Goal: Information Seeking & Learning: Learn about a topic

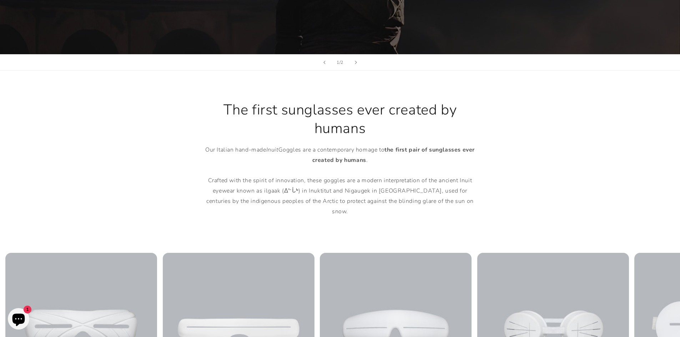
scroll to position [464, 0]
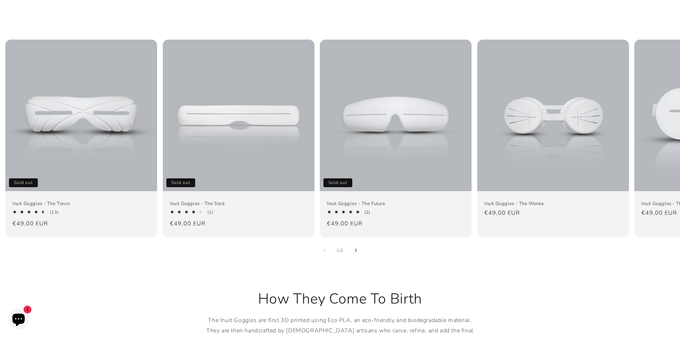
click at [356, 249] on icon "Slide right" at bounding box center [356, 251] width 2 height 4
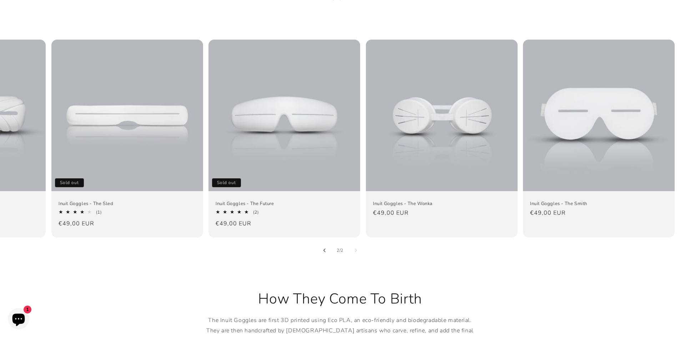
click at [328, 243] on button "Slide left" at bounding box center [325, 251] width 16 height 16
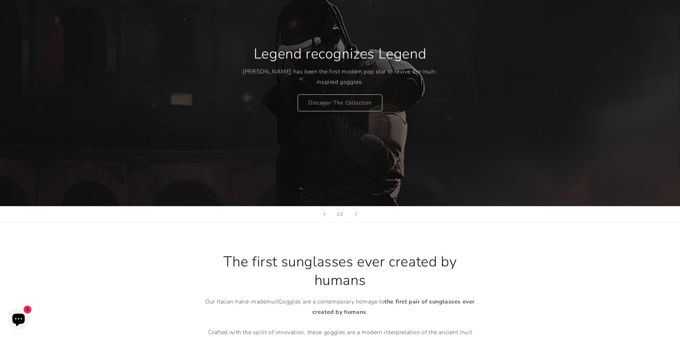
scroll to position [107, 0]
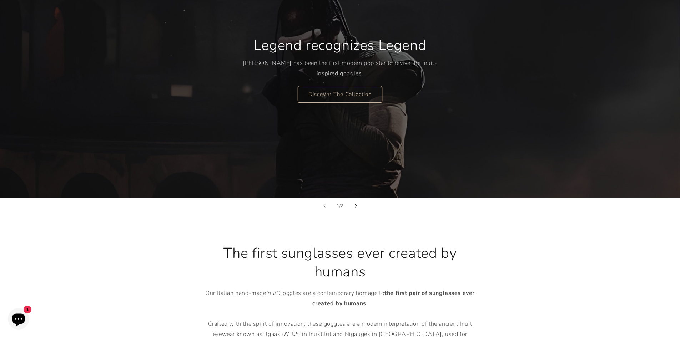
click at [358, 206] on button "Next slide" at bounding box center [356, 206] width 16 height 16
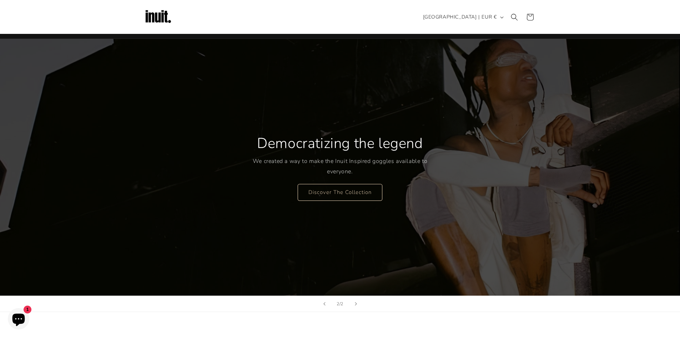
scroll to position [0, 0]
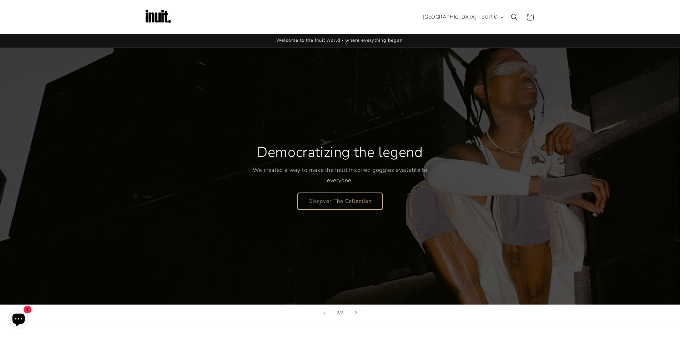
click at [351, 204] on link "Discover The Collection" at bounding box center [340, 201] width 85 height 17
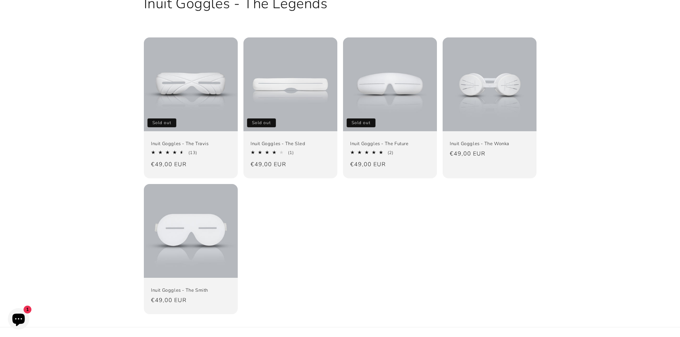
scroll to position [71, 0]
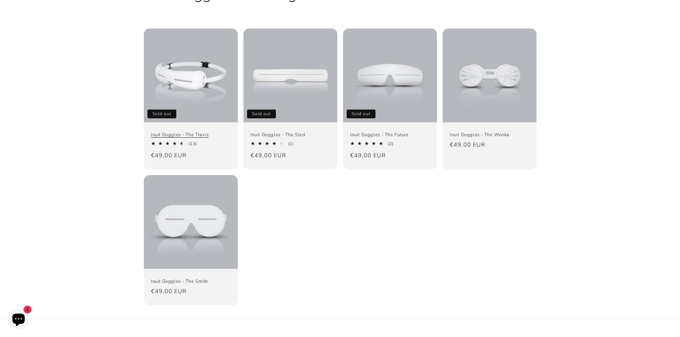
click at [215, 132] on link "Inuit Goggles - The Travis" at bounding box center [191, 135] width 80 height 6
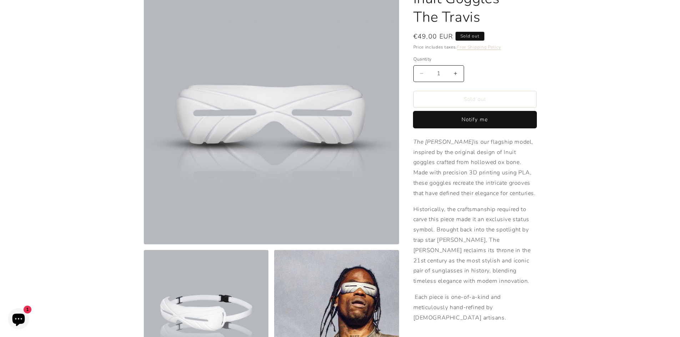
scroll to position [107, 0]
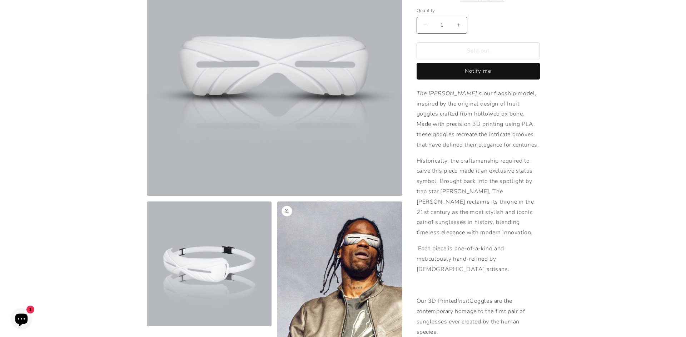
scroll to position [1221, 0]
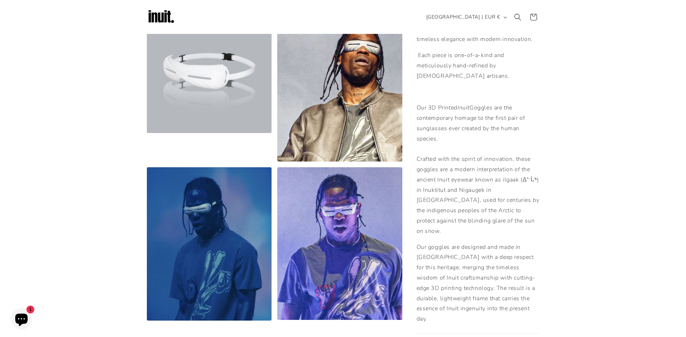
scroll to position [294, 0]
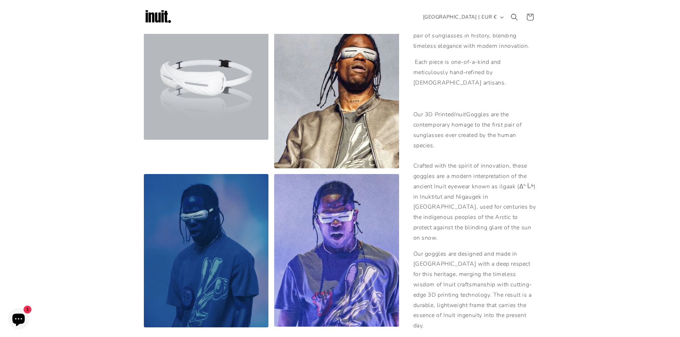
click at [144, 140] on button "Open media 2 in modal" at bounding box center [144, 140] width 0 height 0
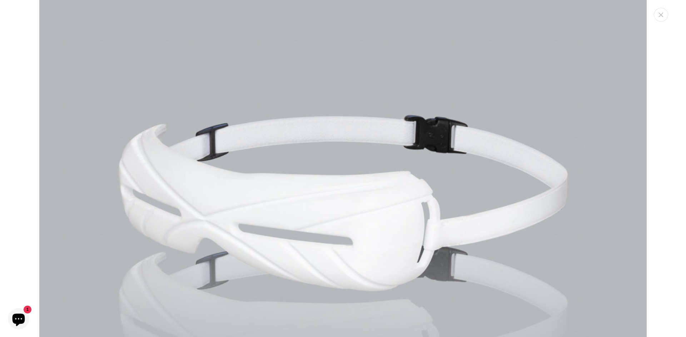
click at [400, 145] on img "Media gallery" at bounding box center [342, 201] width 607 height 607
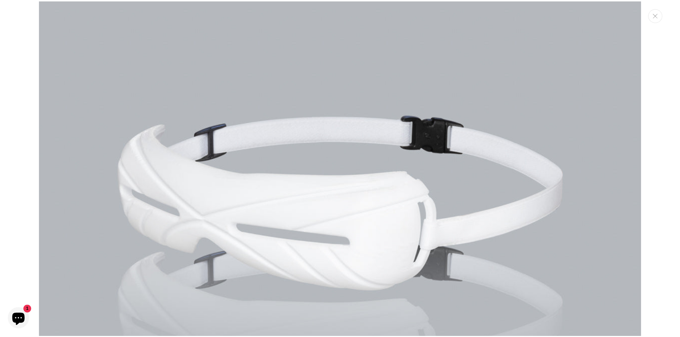
scroll to position [716, 0]
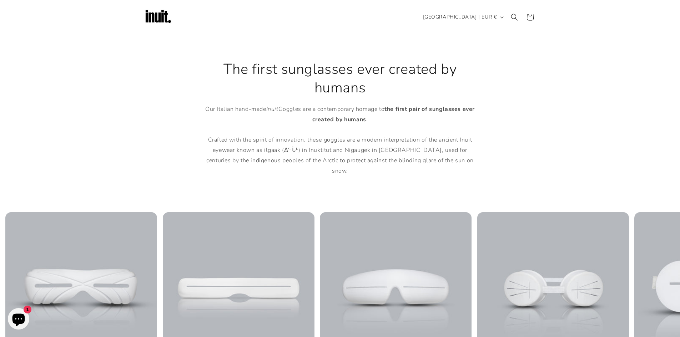
scroll to position [286, 0]
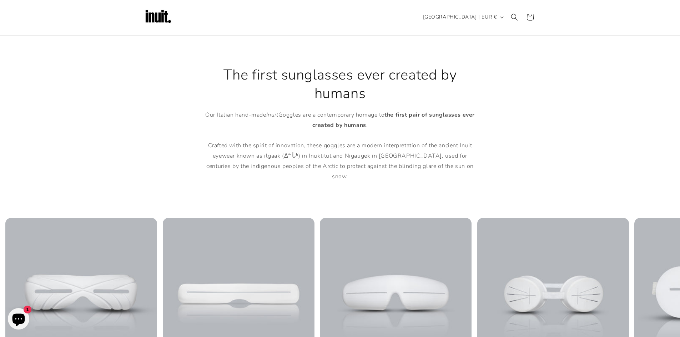
drag, startPoint x: 291, startPoint y: 79, endPoint x: 454, endPoint y: 79, distance: 162.5
click at [454, 79] on h2 "The first sunglasses ever created by humans" at bounding box center [340, 84] width 278 height 37
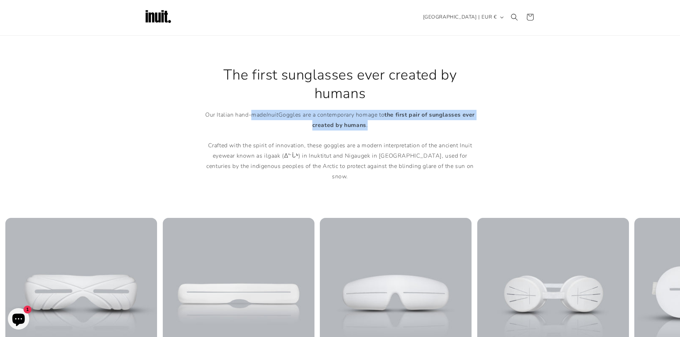
drag, startPoint x: 251, startPoint y: 115, endPoint x: 476, endPoint y: 120, distance: 225.0
click at [476, 120] on p "Our Italian hand-made Inuit Goggles are a contemporary homage to the first pair…" at bounding box center [340, 146] width 278 height 72
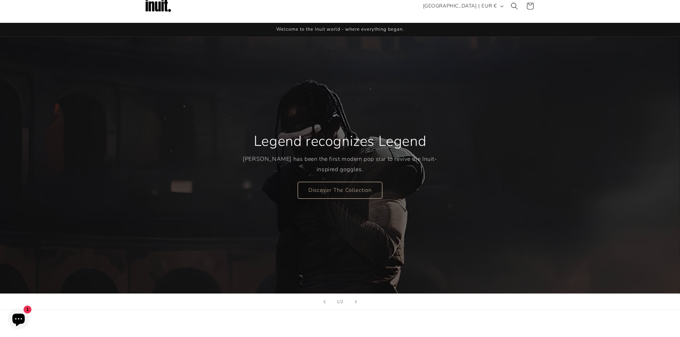
scroll to position [36, 0]
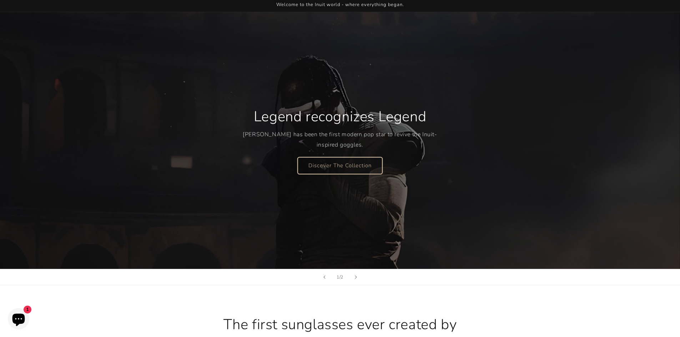
click at [346, 162] on link "Discover The Collection" at bounding box center [340, 165] width 85 height 17
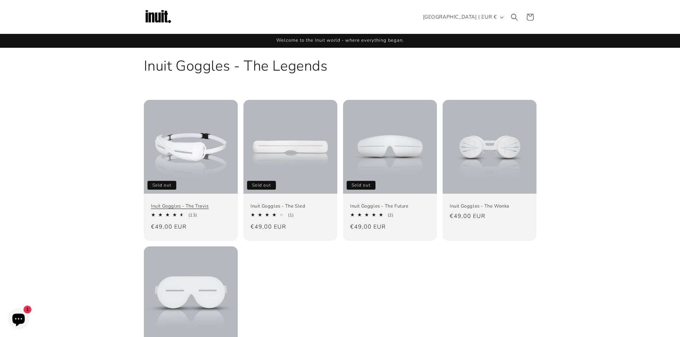
click at [211, 204] on link "Inuit Goggles - The Travis" at bounding box center [191, 207] width 80 height 6
click at [503, 204] on link "Inuit Goggles - The Wonka" at bounding box center [490, 207] width 80 height 6
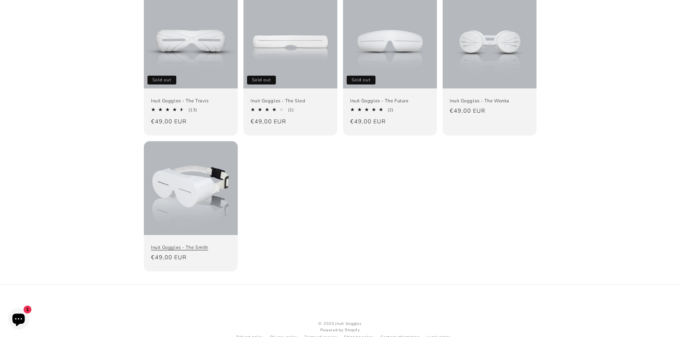
scroll to position [107, 0]
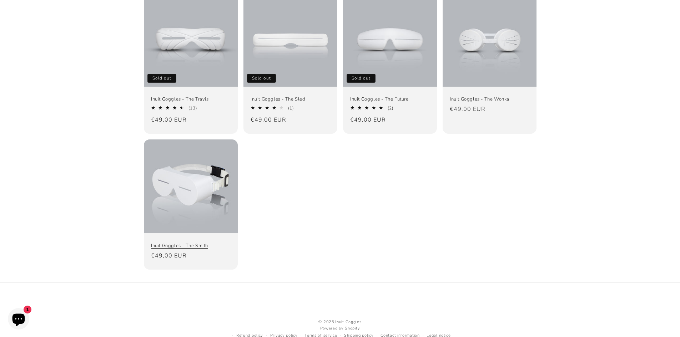
click at [200, 243] on link "Inuit Goggles - The Smith" at bounding box center [191, 246] width 80 height 6
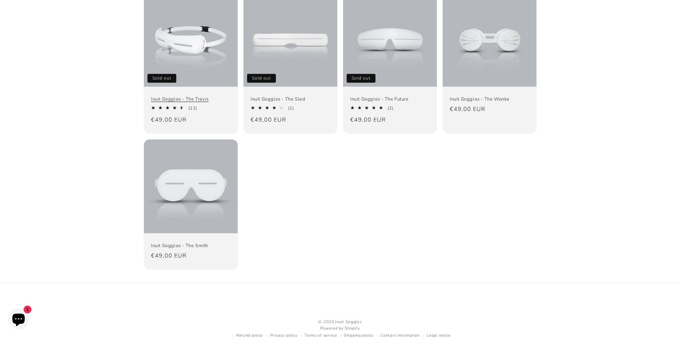
click at [194, 96] on link "Inuit Goggles - The Travis" at bounding box center [191, 99] width 80 height 6
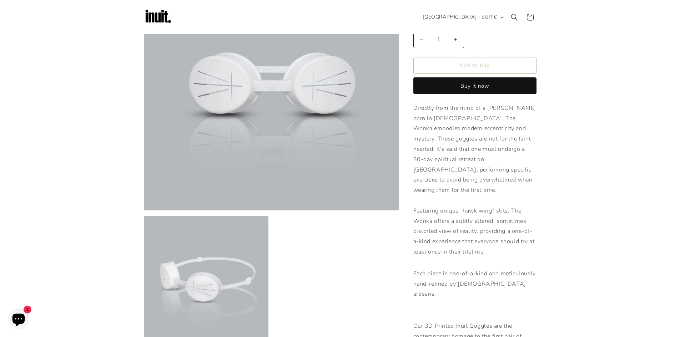
scroll to position [36, 0]
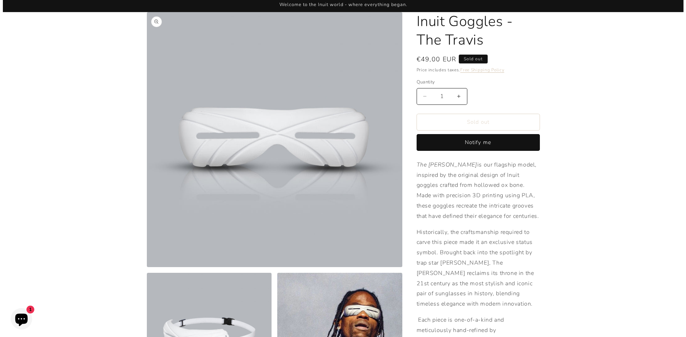
scroll to position [143, 0]
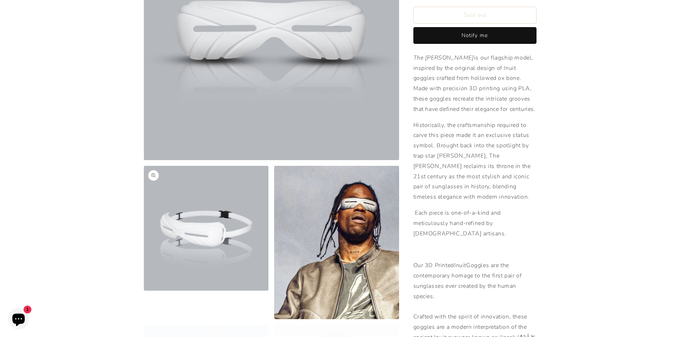
click at [144, 291] on button "Open media 2 in modal" at bounding box center [144, 291] width 0 height 0
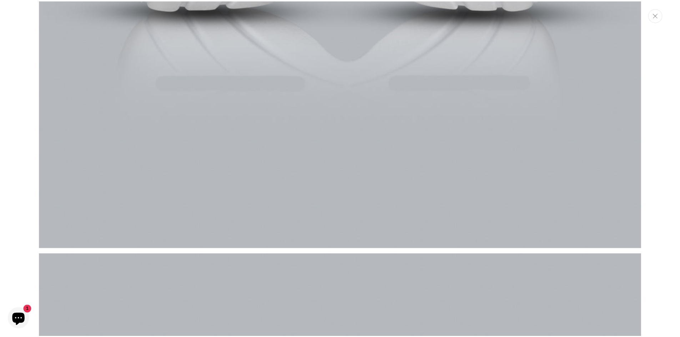
scroll to position [364, 0]
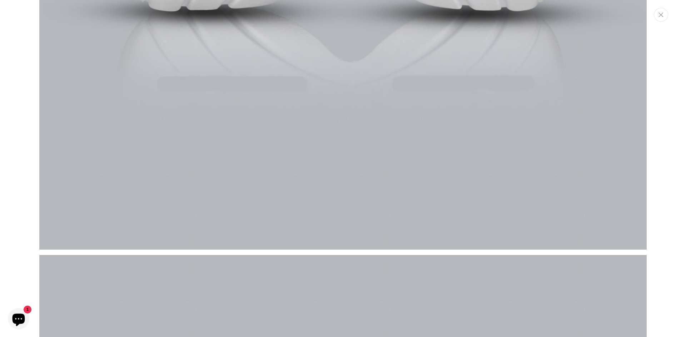
click at [660, 16] on icon "Close" at bounding box center [660, 14] width 5 height 5
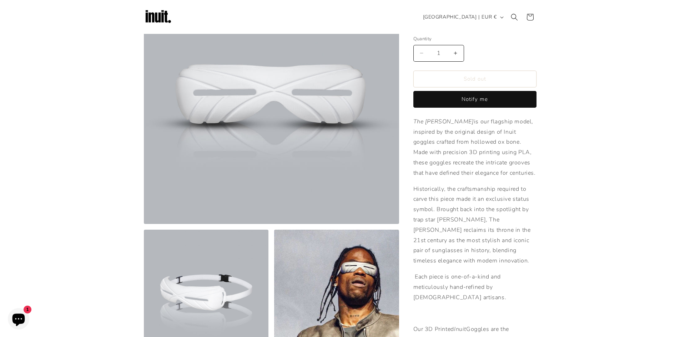
scroll to position [0, 0]
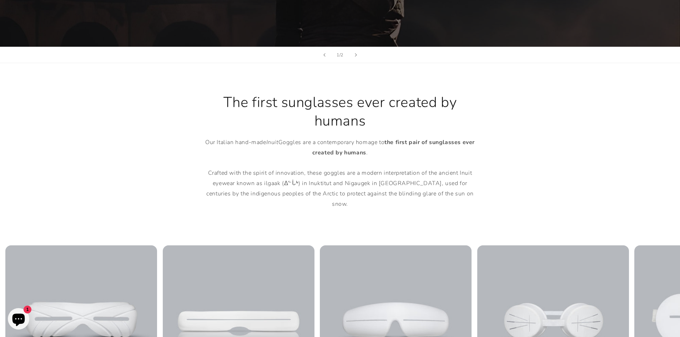
scroll to position [464, 0]
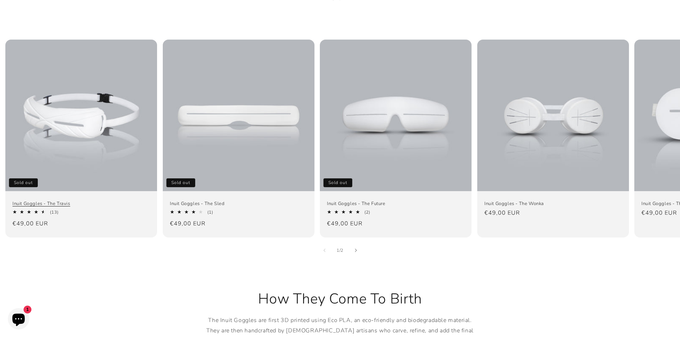
click at [91, 201] on link "Inuit Goggles - The Travis" at bounding box center [80, 204] width 137 height 6
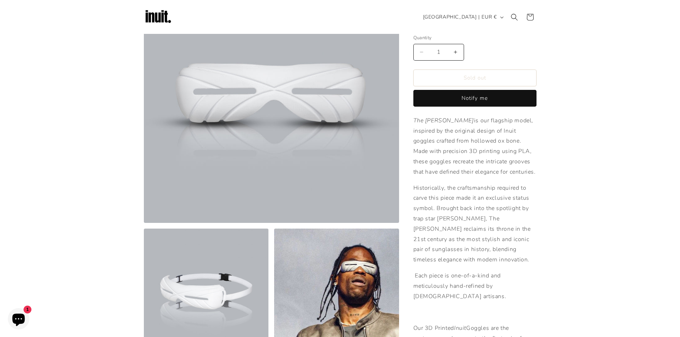
scroll to position [36, 0]
